Goal: Task Accomplishment & Management: Complete application form

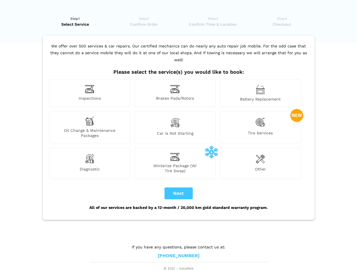
scroll to position [4, 0]
click at [90, 93] on img at bounding box center [90, 89] width 10 height 9
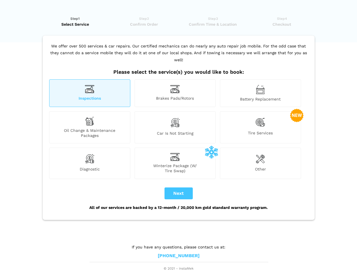
click at [175, 93] on img at bounding box center [175, 89] width 10 height 9
click at [260, 93] on img at bounding box center [260, 90] width 9 height 10
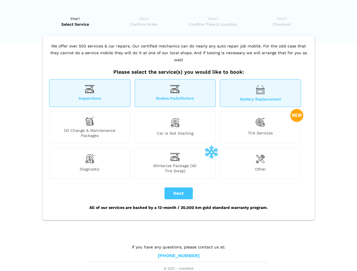
click at [90, 127] on div "Oil Change & Maintenance Packages" at bounding box center [89, 127] width 81 height 32
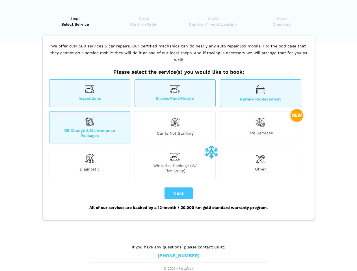
click at [175, 127] on img at bounding box center [175, 123] width 10 height 12
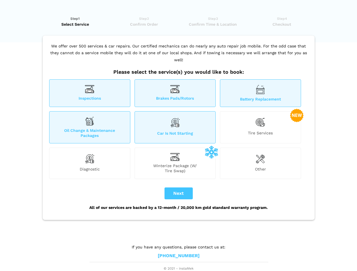
click at [260, 127] on img at bounding box center [260, 123] width 10 height 12
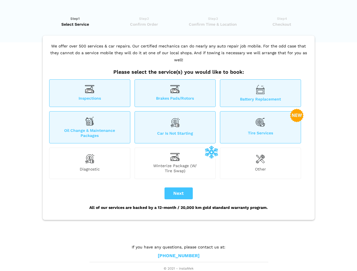
click at [90, 163] on img at bounding box center [90, 158] width 10 height 11
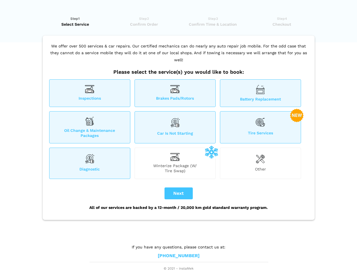
click at [175, 163] on span "Winterize Package (W/ Tire Swap)" at bounding box center [175, 168] width 80 height 10
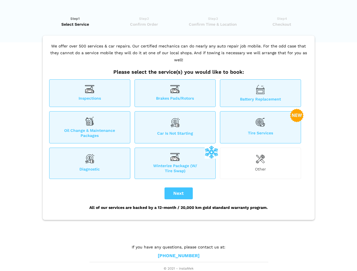
click at [260, 163] on img at bounding box center [260, 158] width 9 height 11
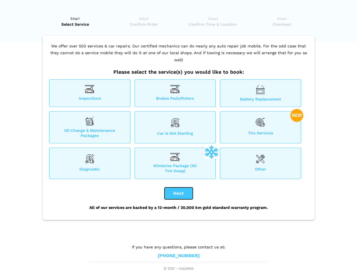
click at [178, 193] on button "Next" at bounding box center [178, 193] width 28 height 12
checkbox input "true"
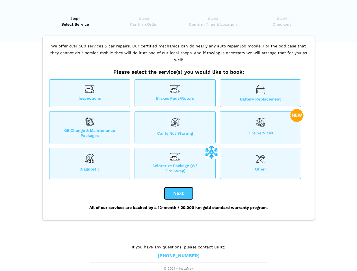
checkbox input "true"
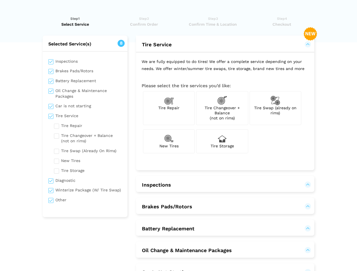
scroll to position [0, 0]
